Goal: Information Seeking & Learning: Learn about a topic

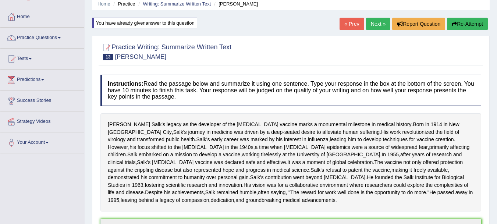
scroll to position [29, 0]
click at [368, 25] on link "Next »" at bounding box center [378, 24] width 24 height 13
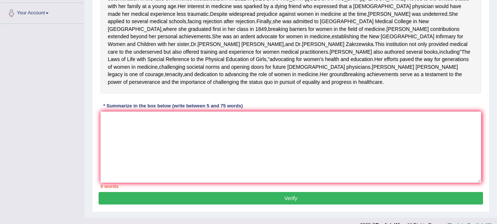
scroll to position [161, 0]
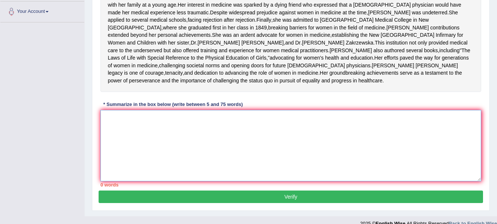
click at [157, 149] on textarea at bounding box center [290, 145] width 381 height 71
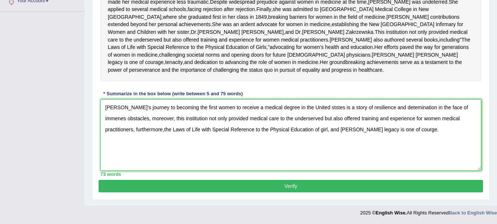
scroll to position [187, 0]
type textarea "[PERSON_NAME]'s journey to becoming the first women to receive a medical degree…"
click at [285, 192] on button "Verify" at bounding box center [291, 186] width 384 height 13
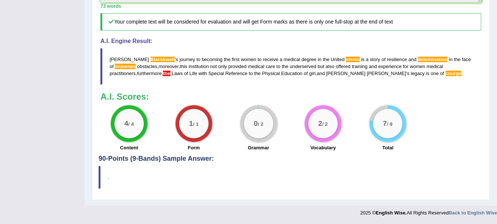
scroll to position [359, 0]
